Goal: Complete application form

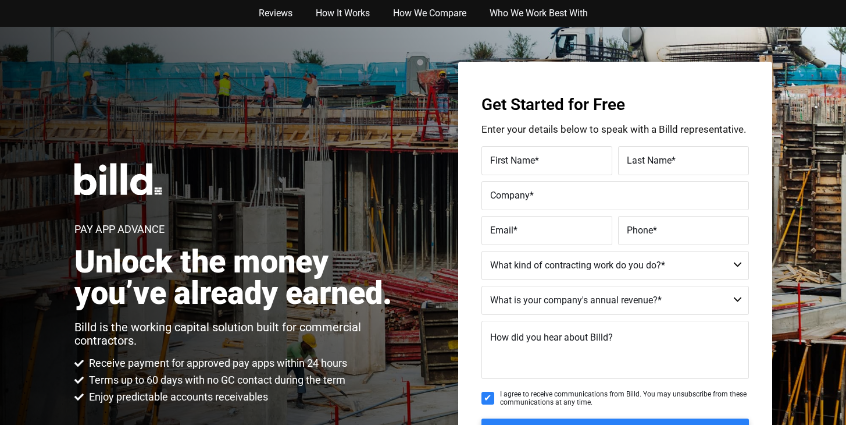
type input "[PERSON_NAME]"
type input "Diazel"
type input "Diazel Construction"
type input "[PERSON_NAME][EMAIL_ADDRESS][DOMAIN_NAME]"
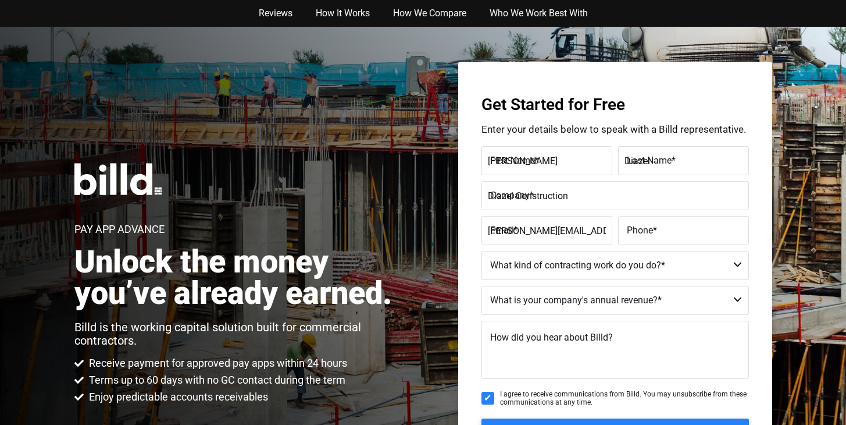
type input "[PHONE_NUMBER]"
select select "Commercial"
type textarea "I am interested in learning more about how [DOMAIN_NAME] can help me manage my …"
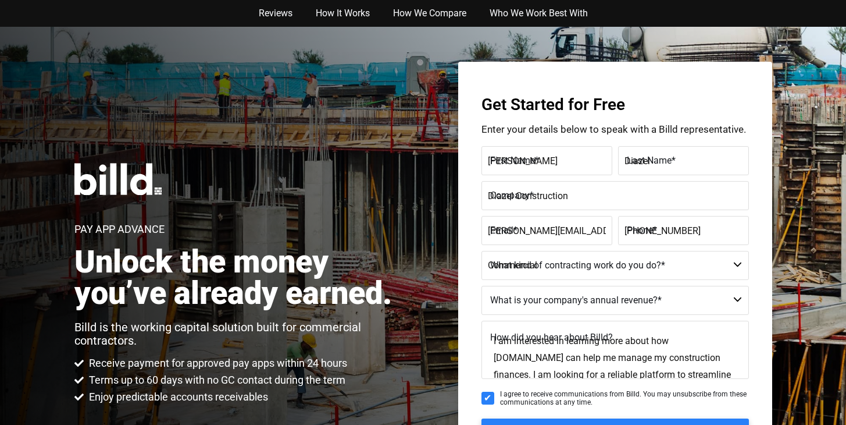
type input "[PHONE_NUMBER]"
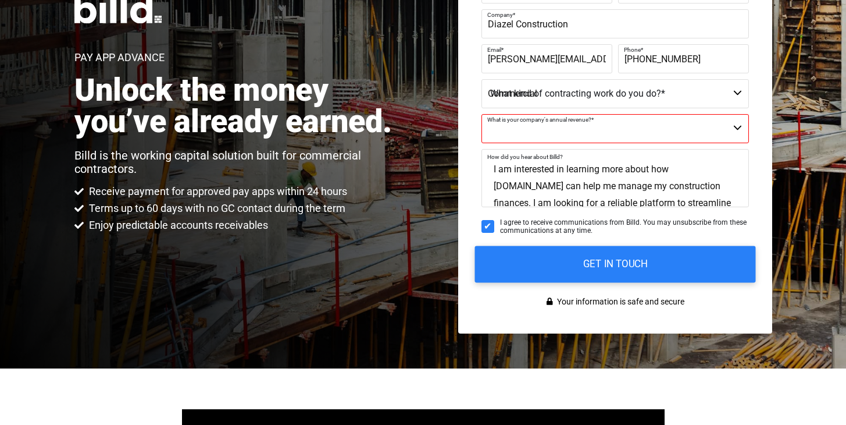
scroll to position [163, 0]
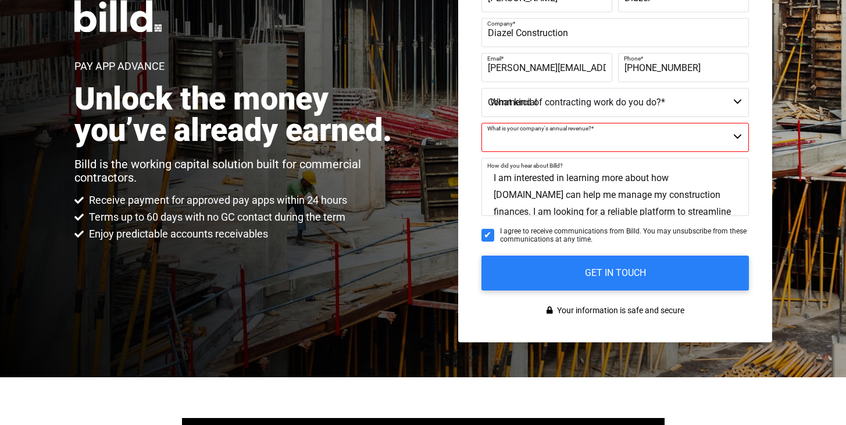
click at [83, 2] on img at bounding box center [117, 16] width 87 height 32
